Goal: Task Accomplishment & Management: Complete application form

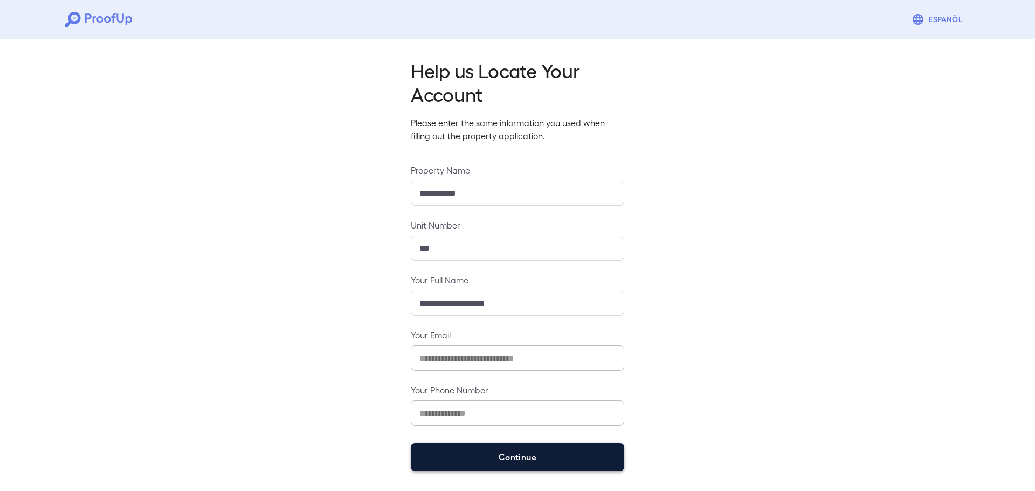
click at [513, 458] on button "Continue" at bounding box center [518, 457] width 214 height 28
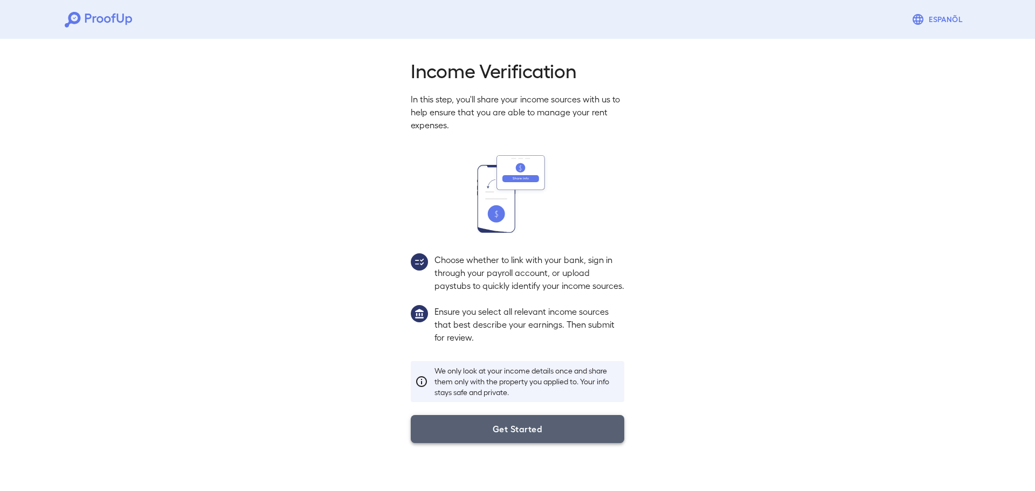
click at [496, 442] on button "Get Started" at bounding box center [518, 429] width 214 height 28
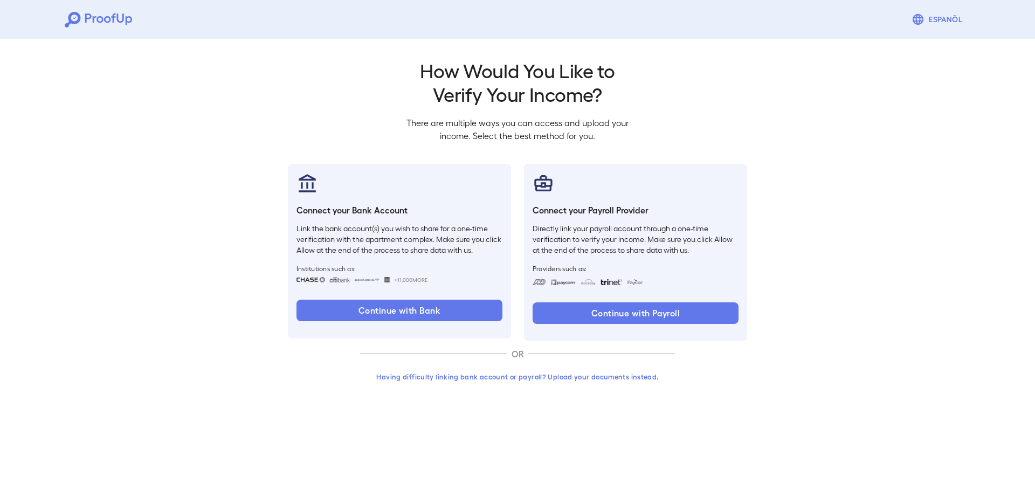
click at [500, 379] on button "Having difficulty linking bank account or payroll? Upload your documents instea…" at bounding box center [517, 376] width 315 height 19
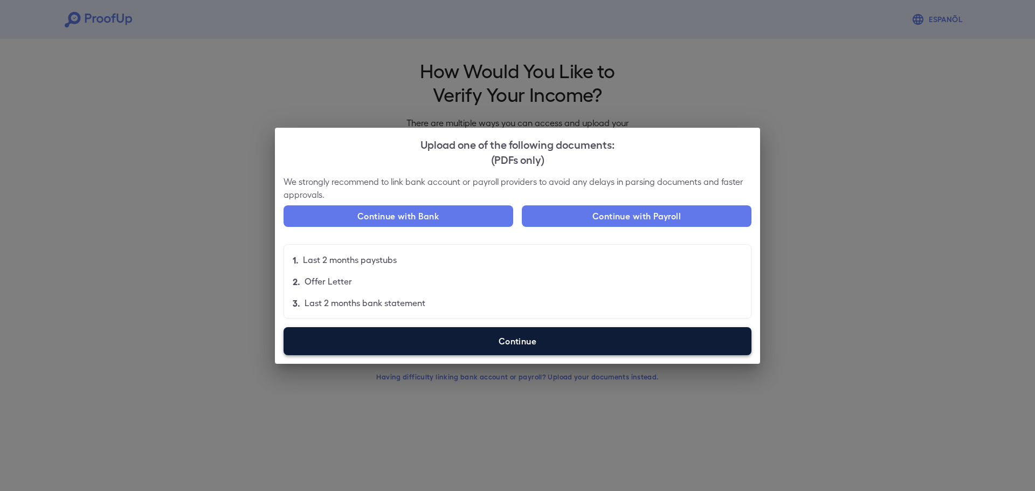
click at [535, 347] on label "Continue" at bounding box center [518, 341] width 468 height 28
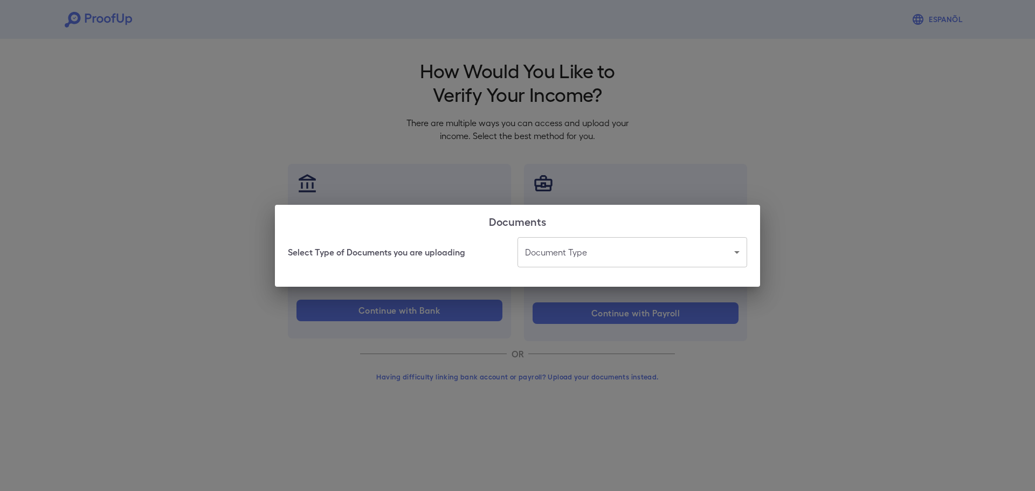
click at [563, 262] on body "Espanõl Go back How Would You Like to Verify Your Income? There are multiple wa…" at bounding box center [517, 206] width 1035 height 412
